Goal: Information Seeking & Learning: Learn about a topic

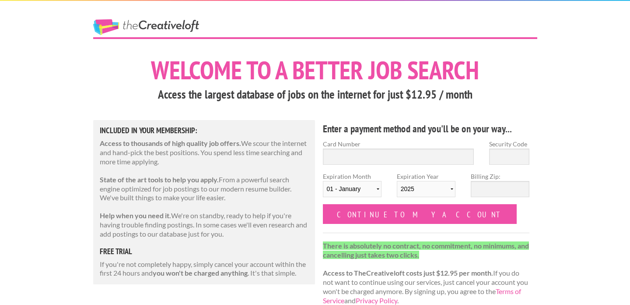
click at [145, 25] on link "The Creative Loft" at bounding box center [146, 27] width 106 height 16
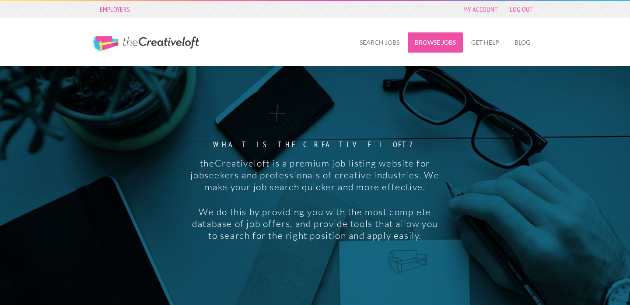
click at [433, 43] on link "Browse Jobs" at bounding box center [435, 42] width 55 height 20
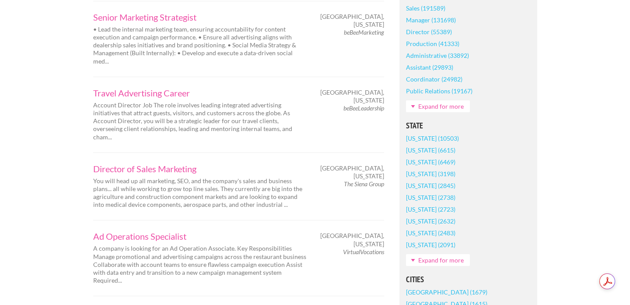
scroll to position [441, 0]
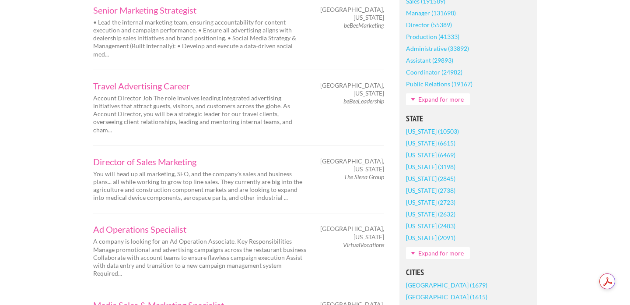
click at [437, 252] on link "Expand for more" at bounding box center [438, 253] width 64 height 12
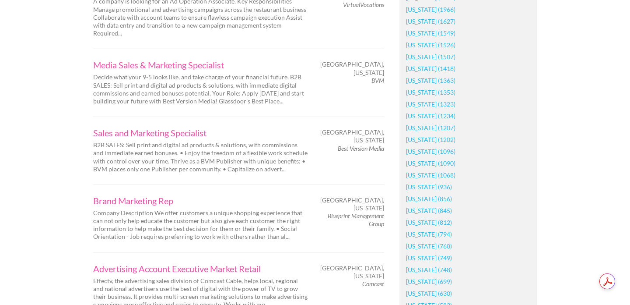
scroll to position [682, 0]
click at [418, 172] on link "[US_STATE] (1068)" at bounding box center [430, 174] width 49 height 12
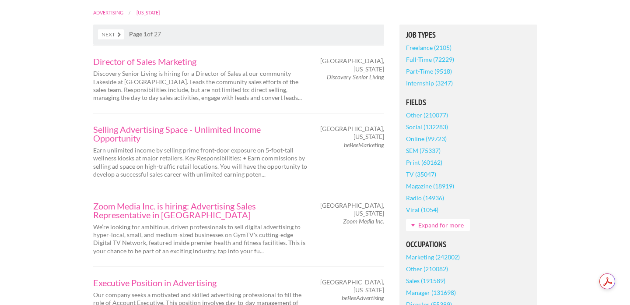
scroll to position [181, 0]
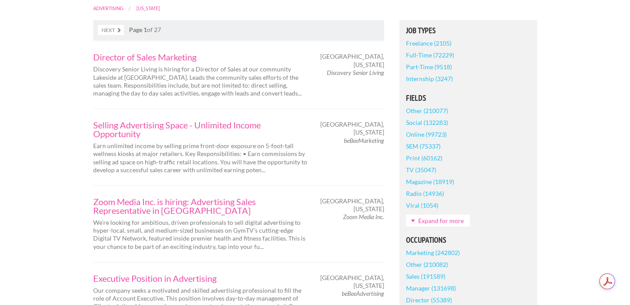
click at [433, 53] on link "Full-Time (72229)" at bounding box center [430, 55] width 48 height 12
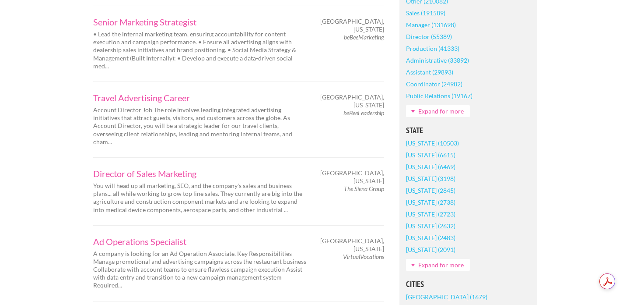
scroll to position [458, 0]
click at [444, 261] on link "Expand for more" at bounding box center [438, 263] width 64 height 12
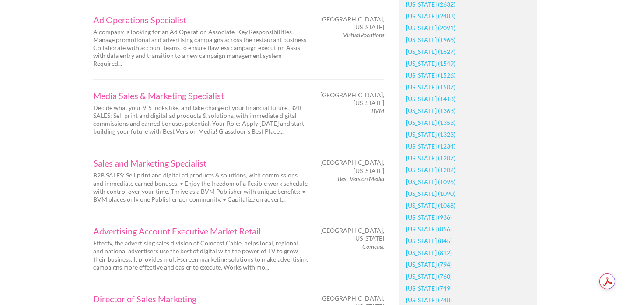
scroll to position [705, 0]
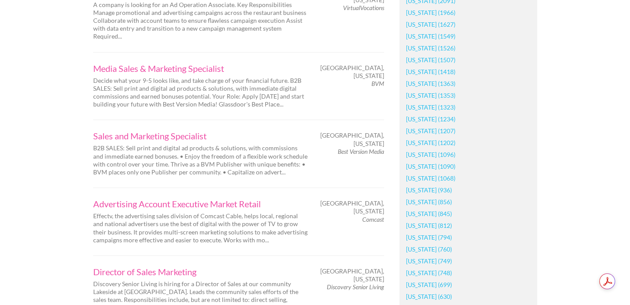
click at [416, 177] on link "Maryland (1068)" at bounding box center [430, 178] width 49 height 12
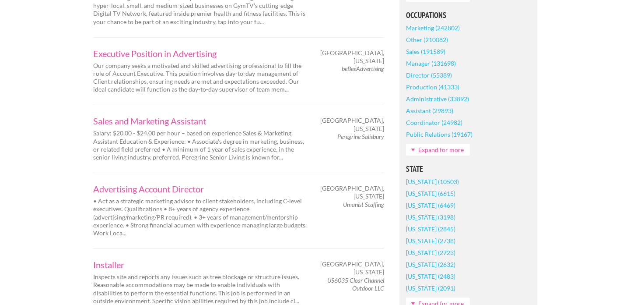
scroll to position [414, 0]
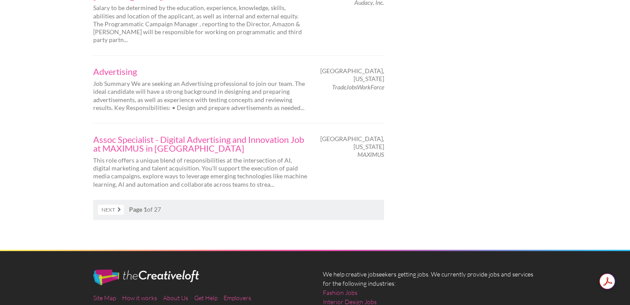
scroll to position [1476, 0]
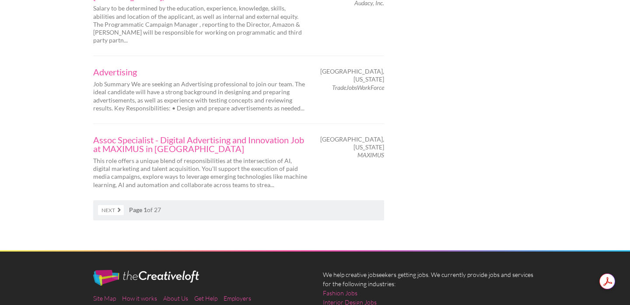
click at [114, 205] on link "Next" at bounding box center [111, 210] width 26 height 10
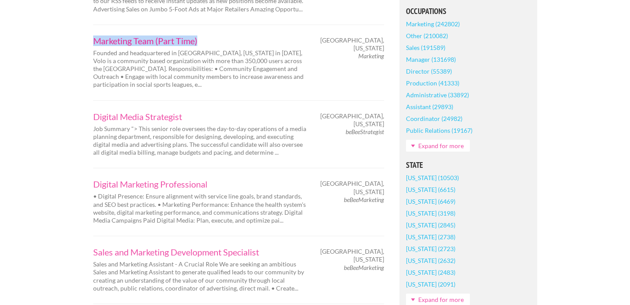
scroll to position [440, 0]
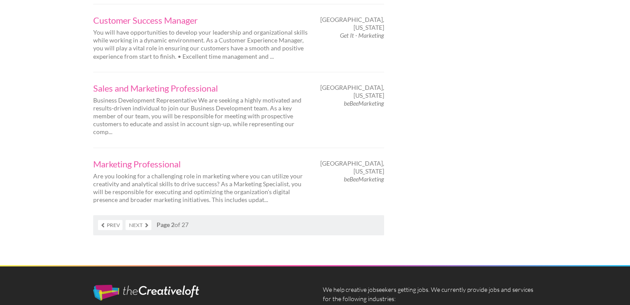
scroll to position [1429, 0]
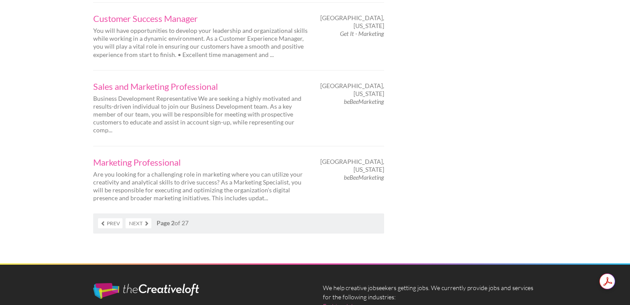
click at [140, 218] on link "Next" at bounding box center [139, 223] width 26 height 10
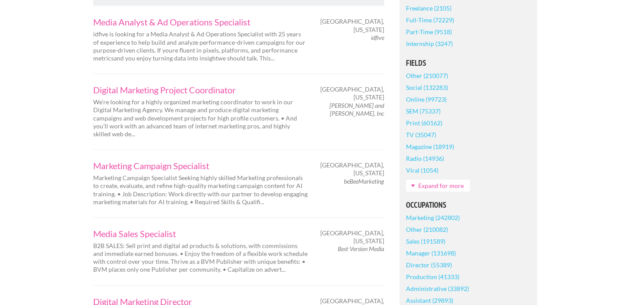
scroll to position [217, 0]
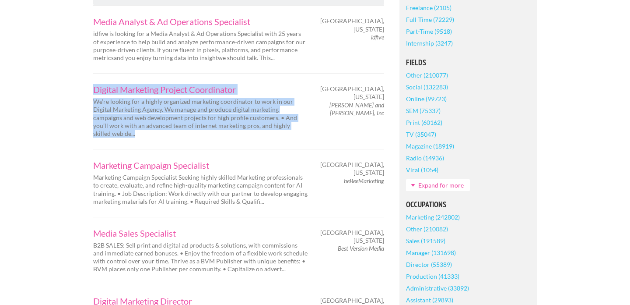
drag, startPoint x: 52, startPoint y: 93, endPoint x: 303, endPoint y: 134, distance: 254.6
copy div "Digital Marketing Project Coordinator We’re looking for a highly organized mark…"
